Goal: Complete application form

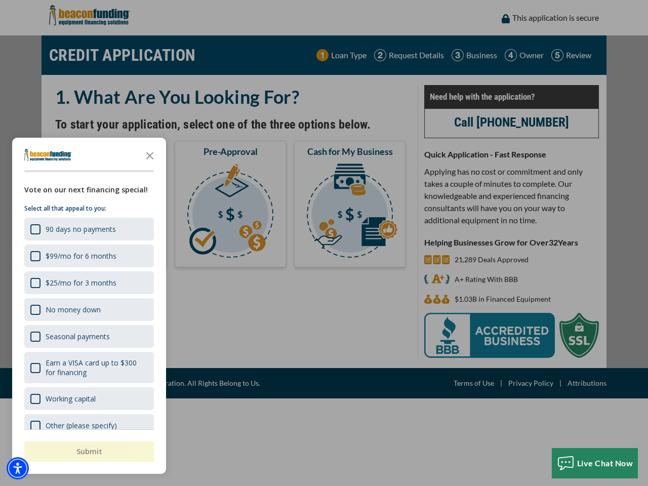
click at [324, 243] on div "button" at bounding box center [324, 243] width 648 height 486
click at [18, 468] on img "Accessibility Menu" at bounding box center [18, 468] width 22 height 22
click at [324, 243] on body "Skip to main content Enable accessibility for low vision Open the accessibility…" at bounding box center [324, 243] width 648 height 486
click at [150, 155] on body "Skip to main content Enable accessibility for low vision Open the accessibility…" at bounding box center [324, 243] width 648 height 486
click at [88, 229] on body "Skip to main content Enable accessibility for low vision Open the accessibility…" at bounding box center [324, 243] width 648 height 486
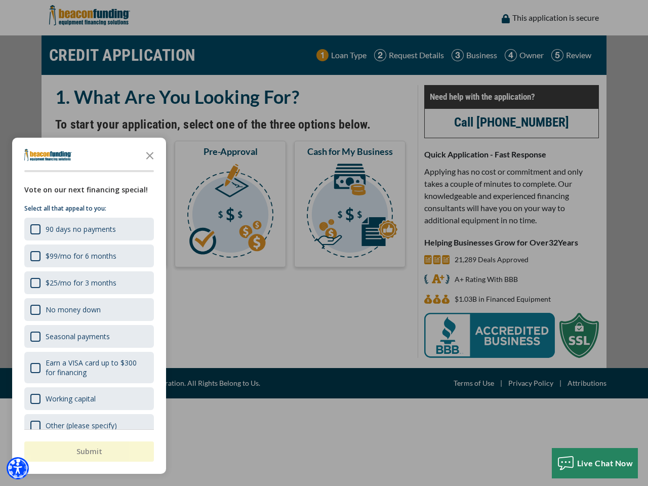
click at [88, 256] on body "Skip to main content Enable accessibility for low vision Open the accessibility…" at bounding box center [324, 243] width 648 height 486
click at [88, 282] on body "Skip to main content Enable accessibility for low vision Open the accessibility…" at bounding box center [324, 243] width 648 height 486
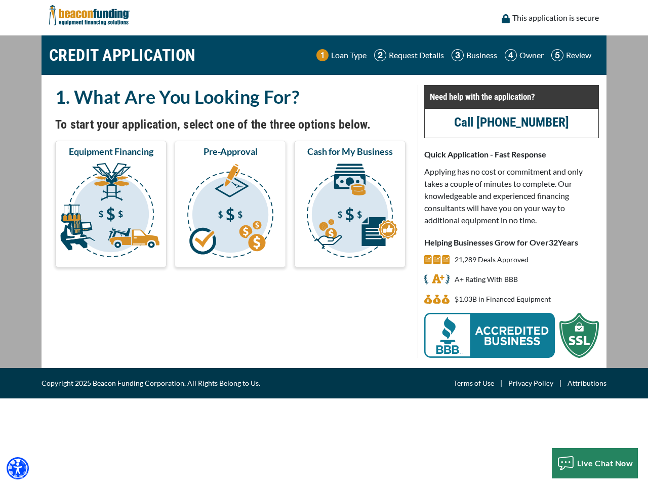
click at [88, 309] on body "Skip to main content Enable accessibility for low vision Open the accessibility…" at bounding box center [324, 243] width 648 height 486
click at [88, 336] on body "Skip to main content Enable accessibility for low vision Open the accessibility…" at bounding box center [324, 243] width 648 height 486
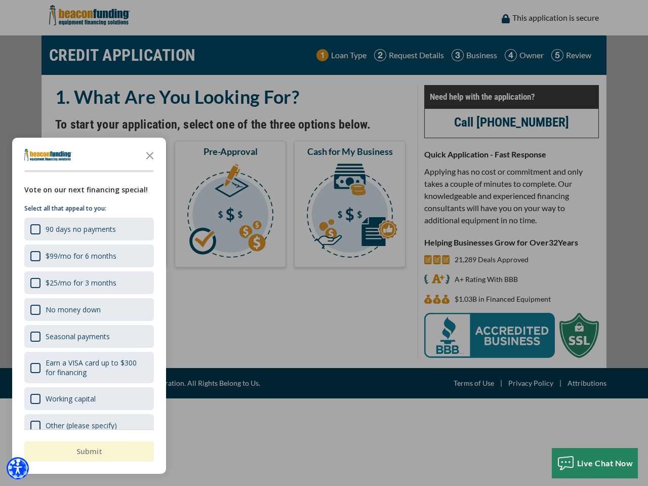
click at [88, 367] on body "Skip to main content Enable accessibility for low vision Open the accessibility…" at bounding box center [324, 243] width 648 height 486
